Goal: Book appointment/travel/reservation

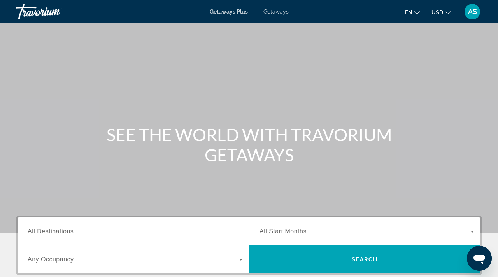
click at [273, 11] on span "Getaways" at bounding box center [275, 12] width 25 height 6
click at [59, 228] on span "All Destinations" at bounding box center [51, 231] width 46 height 7
click at [59, 228] on input "Destination All Destinations" at bounding box center [135, 231] width 215 height 9
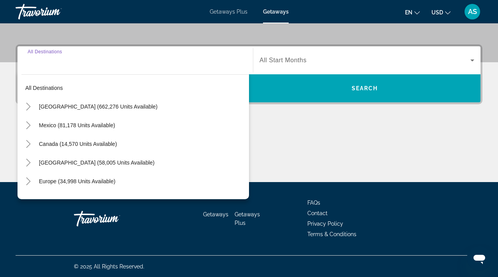
scroll to position [172, 0]
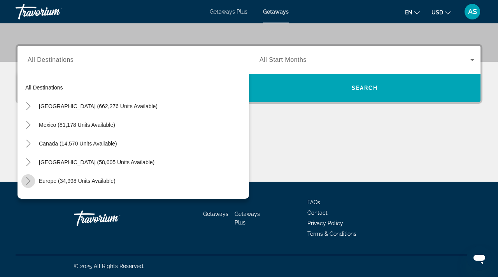
click at [26, 179] on icon "Toggle Europe (34,998 units available)" at bounding box center [29, 181] width 8 height 8
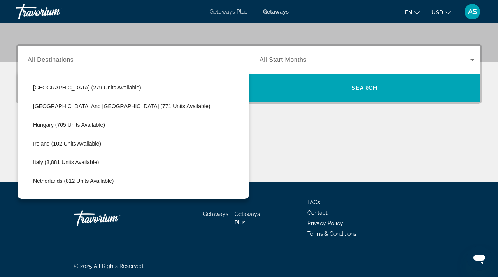
scroll to position [245, 0]
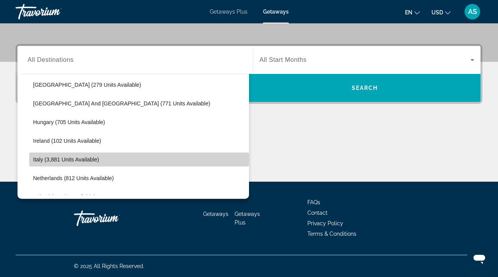
click at [35, 159] on span "Italy (3,881 units available)" at bounding box center [66, 159] width 66 height 6
type input "**********"
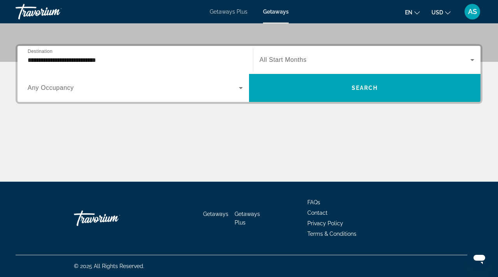
click at [261, 58] on span "All Start Months" at bounding box center [282, 59] width 47 height 7
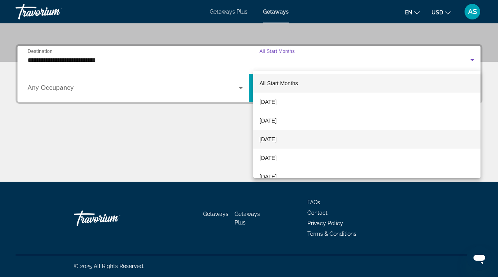
click at [271, 141] on span "[DATE]" at bounding box center [267, 139] width 17 height 9
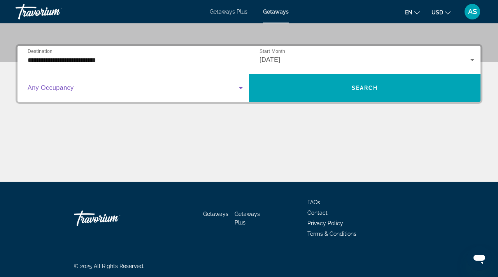
click at [240, 87] on icon "Search widget" at bounding box center [240, 87] width 9 height 9
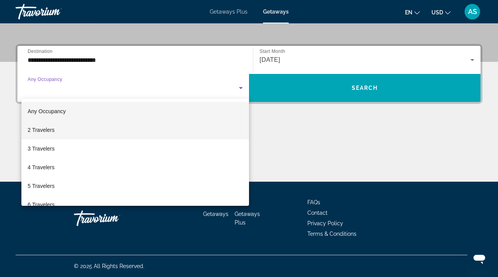
click at [52, 129] on span "2 Travelers" at bounding box center [41, 129] width 27 height 9
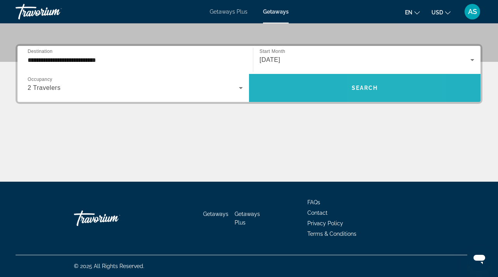
click at [367, 88] on span "Search" at bounding box center [365, 88] width 26 height 6
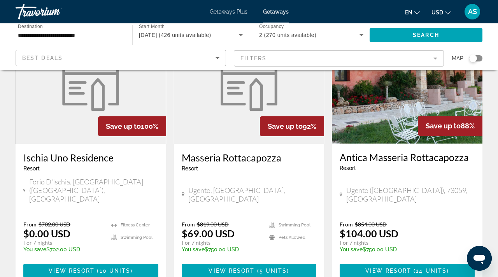
scroll to position [76, 0]
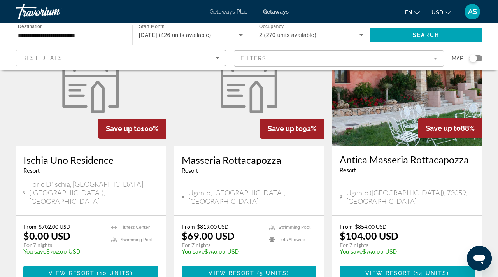
click at [54, 161] on h3 "Ischia Uno Residence" at bounding box center [90, 160] width 135 height 12
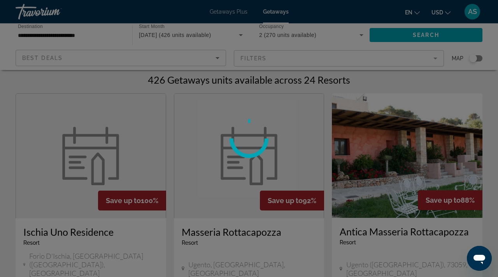
scroll to position [0, 0]
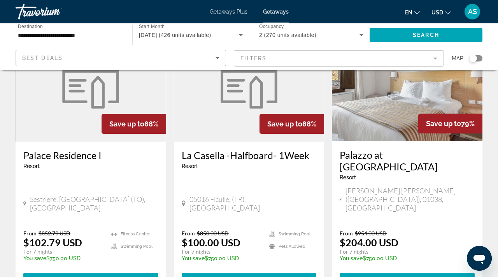
scroll to position [371, 0]
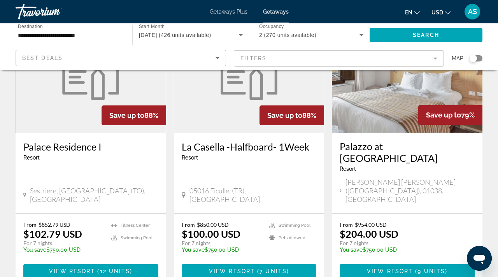
click at [374, 140] on h3 "Palazzo at [GEOGRAPHIC_DATA]" at bounding box center [407, 151] width 135 height 23
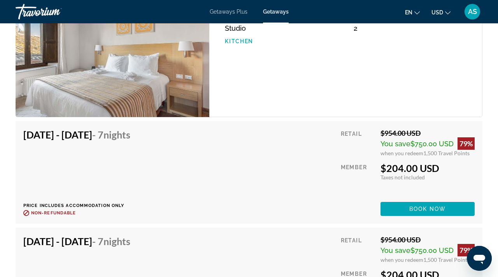
scroll to position [1324, 0]
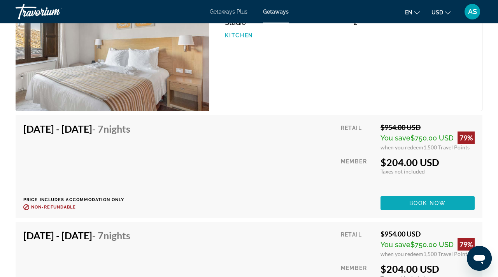
click at [437, 204] on span "Book now" at bounding box center [427, 203] width 37 height 6
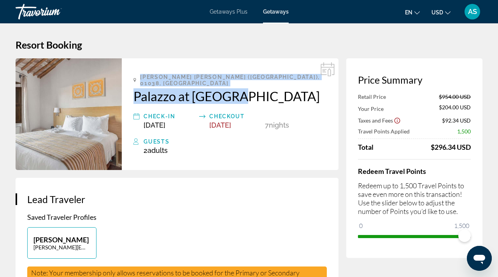
drag, startPoint x: 142, startPoint y: 75, endPoint x: 244, endPoint y: 91, distance: 103.3
click at [244, 91] on div "[PERSON_NAME] [PERSON_NAME] ([GEOGRAPHIC_DATA]), 01038, ITA Palazzo at [GEOGRAP…" at bounding box center [230, 114] width 217 height 112
copy div "[PERSON_NAME] [PERSON_NAME] ([GEOGRAPHIC_DATA]), 01038, ITA Palazzo at [GEOGRAP…"
